Goal: Transaction & Acquisition: Subscribe to service/newsletter

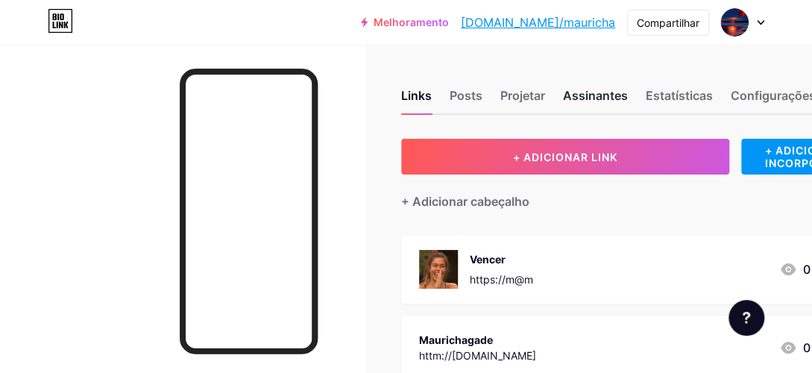
click at [594, 89] on div "Assinantes" at bounding box center [595, 99] width 65 height 27
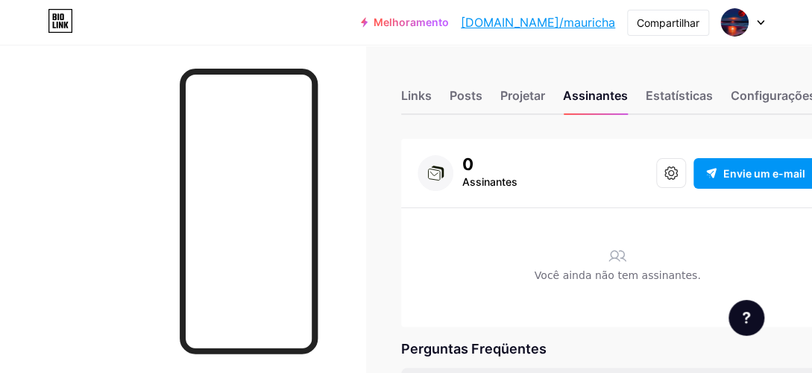
click at [575, 16] on link "[DOMAIN_NAME]/mauricha" at bounding box center [538, 22] width 154 height 18
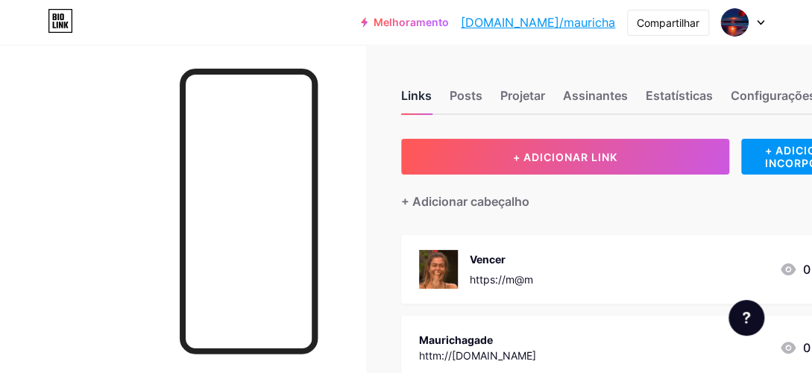
click at [423, 93] on div "Links" at bounding box center [416, 99] width 31 height 27
click at [468, 95] on div "Posts" at bounding box center [465, 99] width 33 height 27
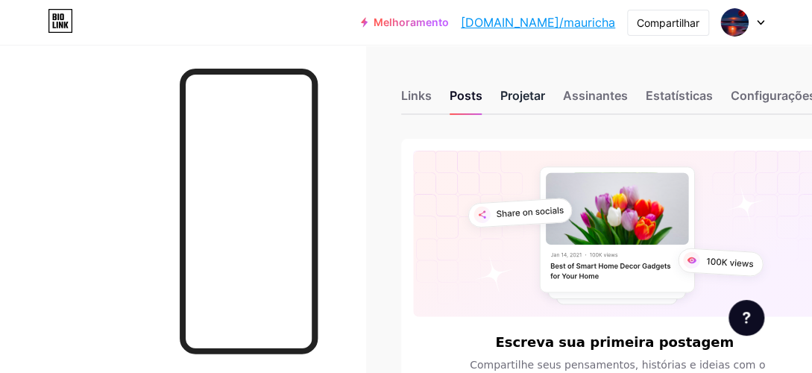
click at [508, 94] on div "Projetar" at bounding box center [522, 99] width 45 height 27
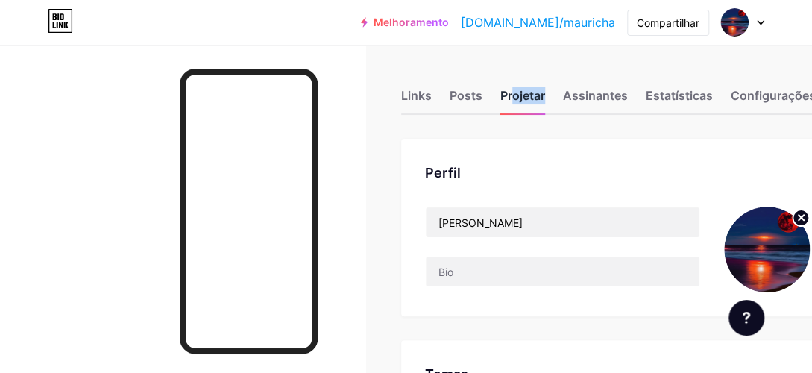
drag, startPoint x: 508, startPoint y: 94, endPoint x: 544, endPoint y: 109, distance: 38.8
click at [544, 109] on div "Projetar" at bounding box center [522, 99] width 45 height 27
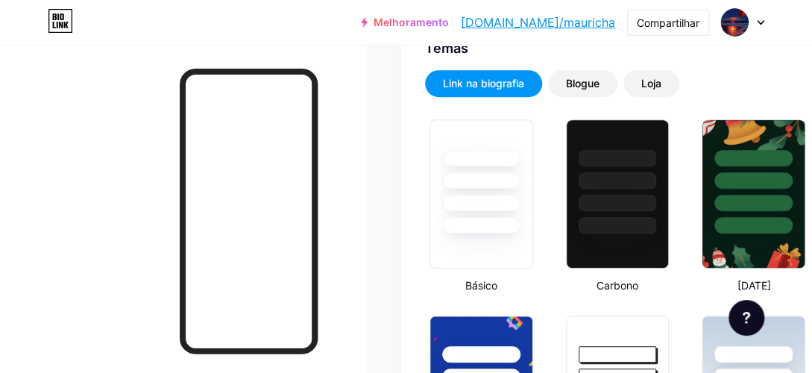
type input "#ffffff"
type input "#000000"
click at [533, 72] on div "Link na biografia" at bounding box center [483, 83] width 117 height 27
click at [584, 80] on div "Blogue" at bounding box center [583, 83] width 34 height 15
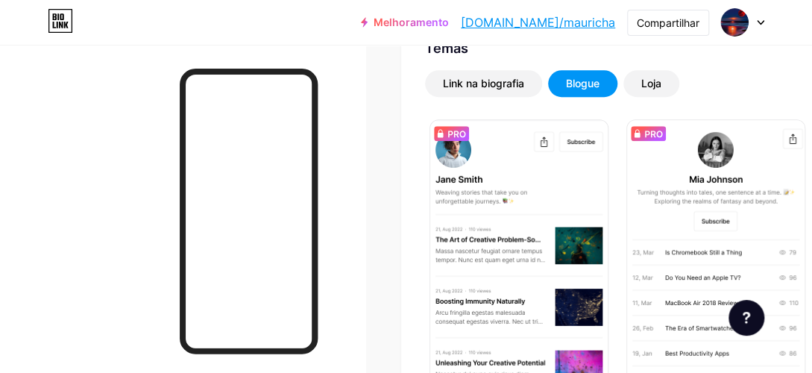
scroll to position [0, 0]
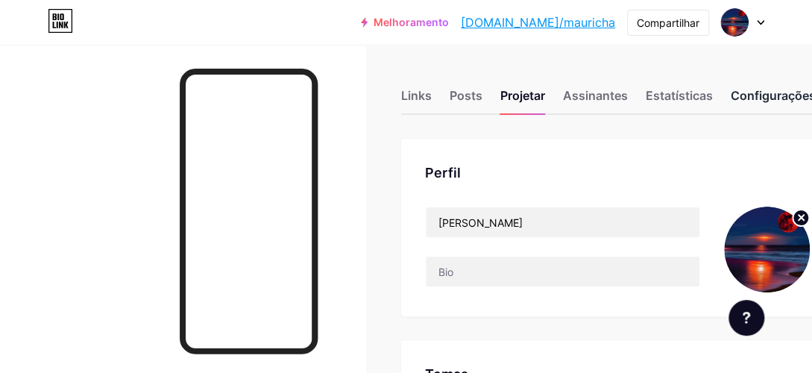
click at [773, 87] on div "Configurações" at bounding box center [772, 99] width 85 height 27
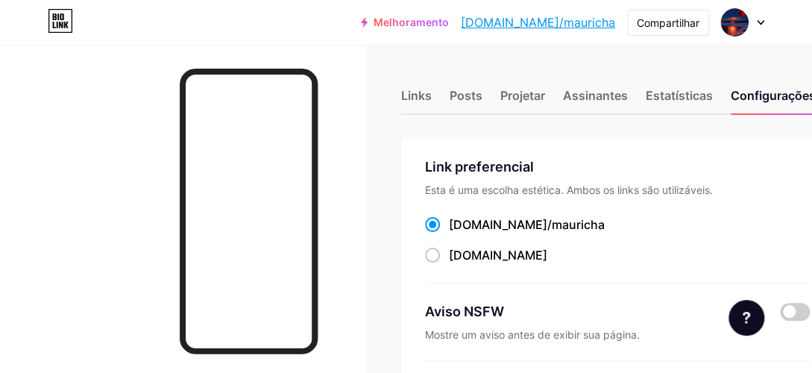
click at [437, 220] on span at bounding box center [432, 224] width 15 height 15
click at [449, 233] on input "[DOMAIN_NAME]/ mauricha" at bounding box center [454, 238] width 10 height 10
click at [437, 220] on span at bounding box center [432, 224] width 15 height 15
click at [449, 233] on input "[DOMAIN_NAME]/ mauricha" at bounding box center [454, 238] width 10 height 10
click at [440, 221] on span at bounding box center [432, 224] width 15 height 15
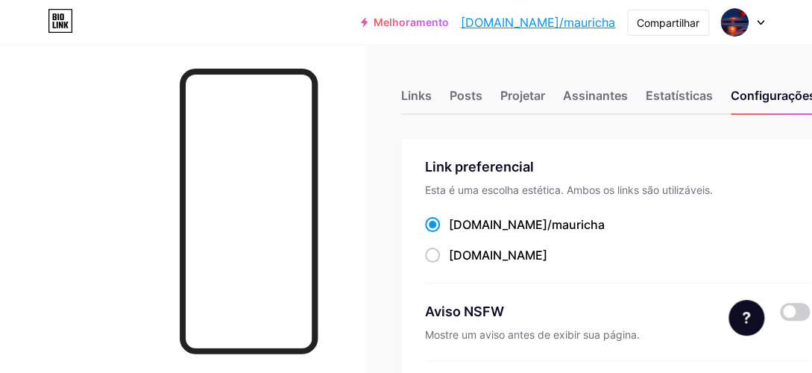
click at [449, 233] on input "[DOMAIN_NAME]/ mauricha" at bounding box center [454, 238] width 10 height 10
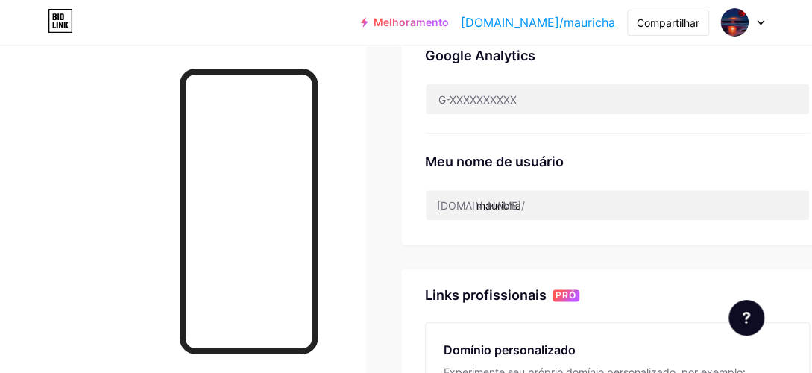
scroll to position [844, 0]
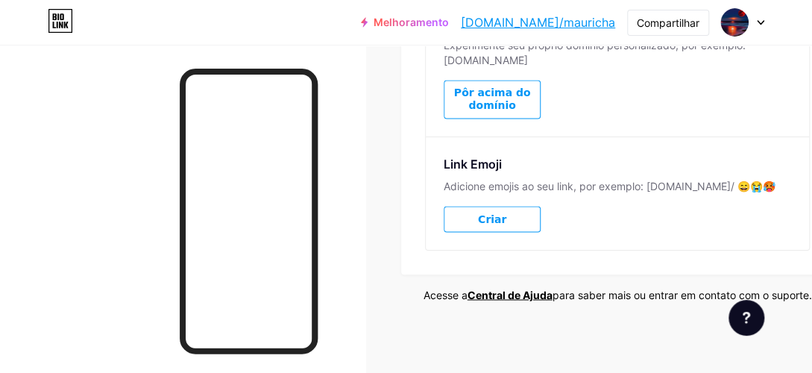
click at [486, 86] on span "Pôr acima do domínio" at bounding box center [491, 98] width 95 height 25
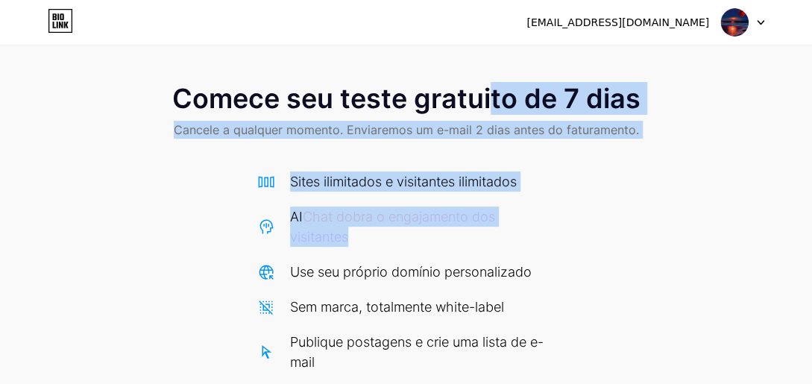
drag, startPoint x: 486, startPoint y: 83, endPoint x: 279, endPoint y: 263, distance: 274.2
click at [279, 263] on div "Comece seu teste gratuito de 7 dias Cancele a qualquer momento. Enviaremos um e…" at bounding box center [406, 325] width 812 height 512
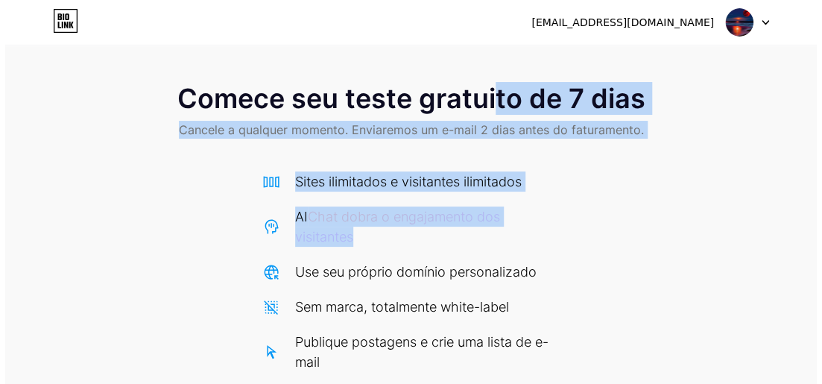
scroll to position [256, 0]
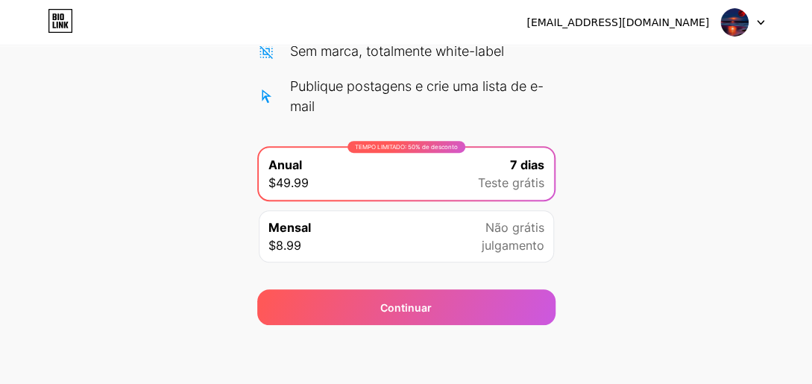
click at [435, 242] on div "Mensal $8.99 Não grátis julgamento" at bounding box center [406, 236] width 295 height 52
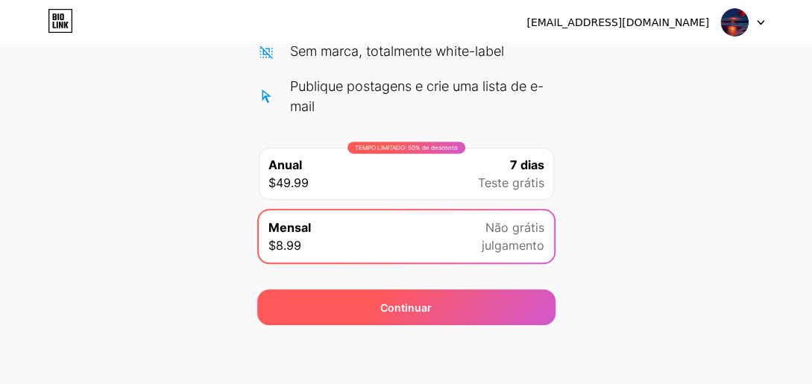
click at [420, 304] on div "Continuar" at bounding box center [405, 308] width 51 height 16
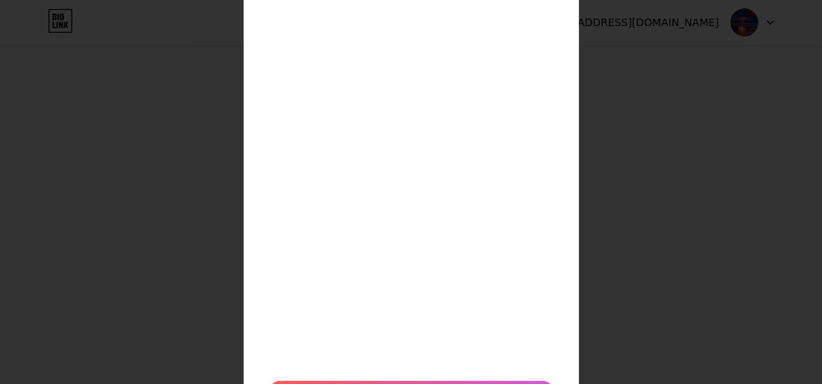
scroll to position [0, 0]
